Goal: Information Seeking & Learning: Check status

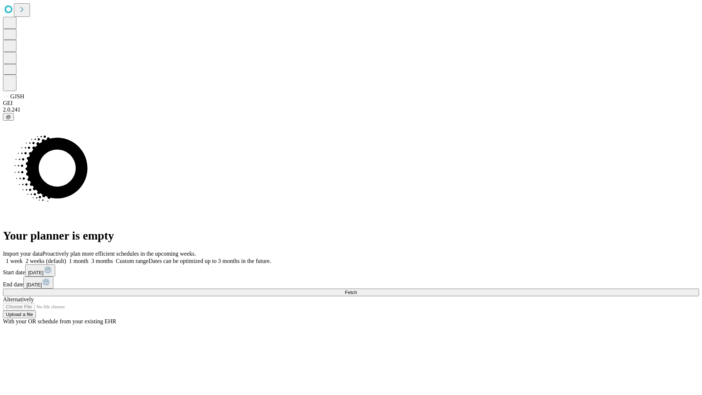
click at [357, 290] on span "Fetch" at bounding box center [351, 292] width 12 height 5
